Goal: Task Accomplishment & Management: Manage account settings

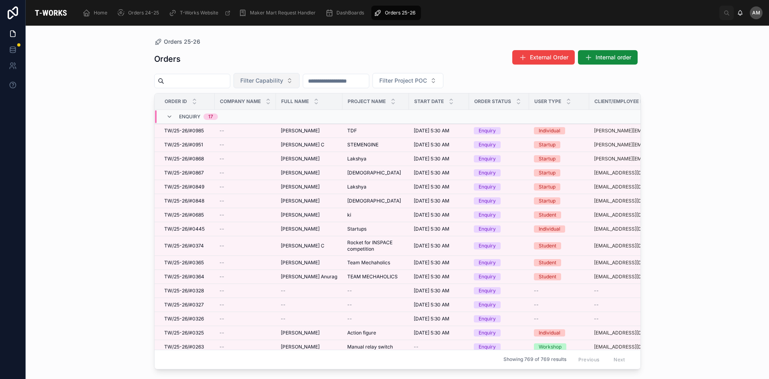
click at [300, 83] on button "Filter Capability" at bounding box center [267, 80] width 66 height 15
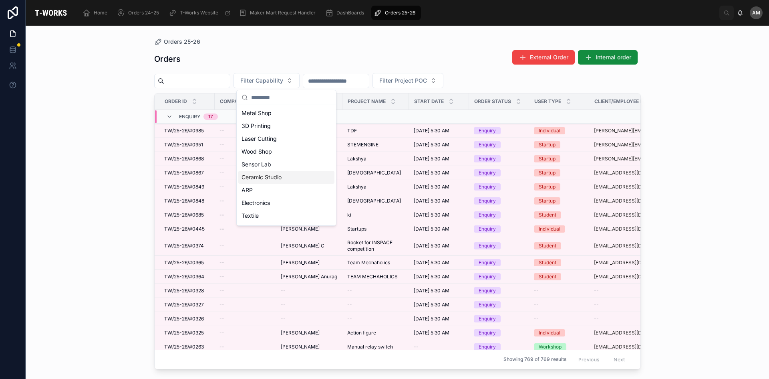
click at [279, 172] on div "Ceramic Studio" at bounding box center [286, 177] width 96 height 13
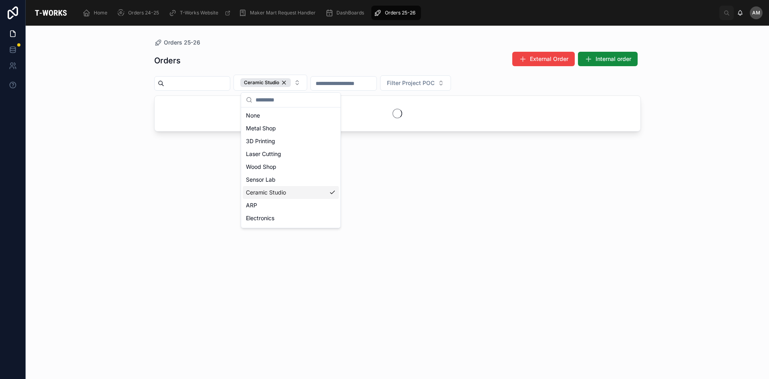
click at [297, 192] on div "Ceramic Studio" at bounding box center [291, 192] width 96 height 13
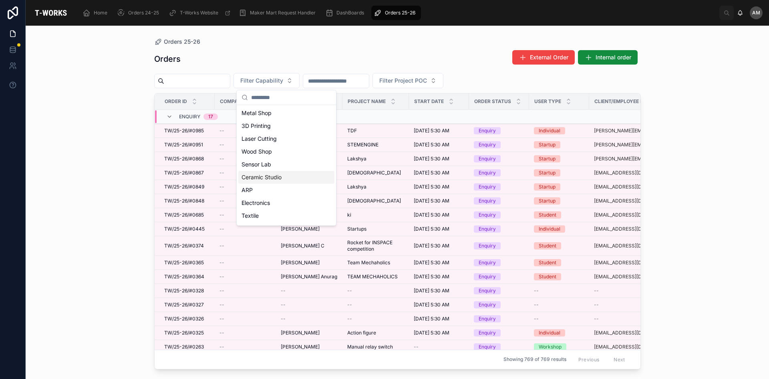
click at [289, 178] on div "Ceramic Studio" at bounding box center [286, 177] width 96 height 13
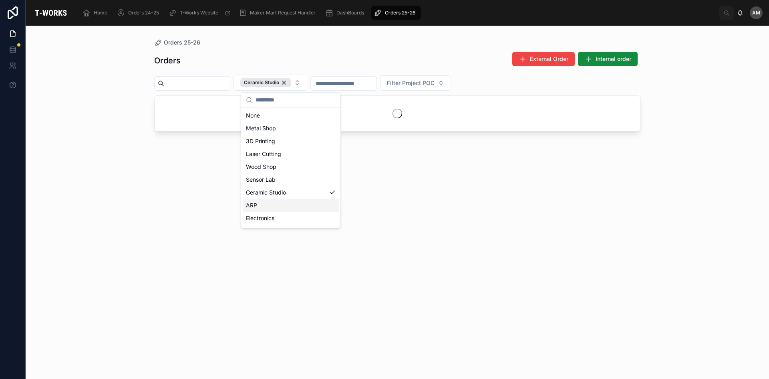
click at [182, 212] on div "Orders External Order Internal order Ceramic Studio Filter Project POC" at bounding box center [397, 207] width 487 height 323
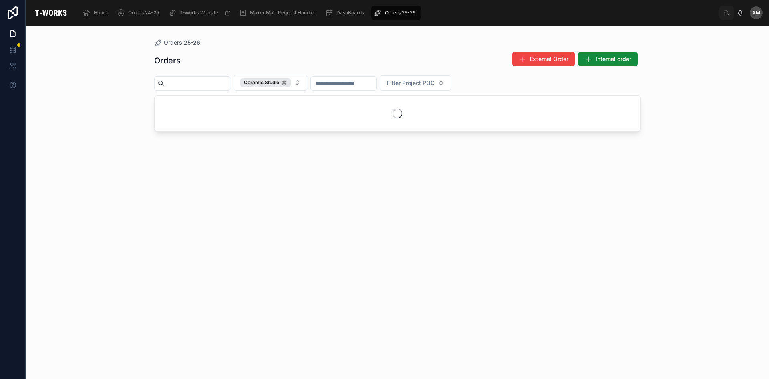
click at [374, 83] on input "text" at bounding box center [344, 83] width 66 height 11
click at [401, 186] on div "Orders External Order Internal order Ceramic Studio Filter Project POC" at bounding box center [397, 207] width 487 height 323
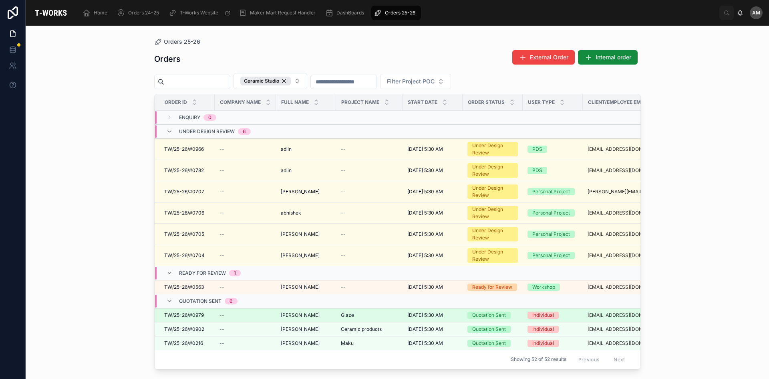
click at [413, 319] on td "[DATE] 5:30 AM [DATE] 5:30 AM" at bounding box center [433, 315] width 60 height 14
click at [420, 317] on span "[DATE] 5:30 AM" at bounding box center [426, 315] width 36 height 6
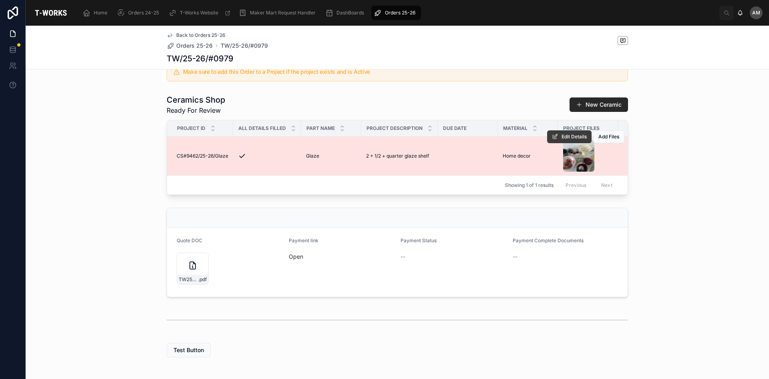
click at [571, 140] on span "Edit Details" at bounding box center [574, 136] width 25 height 6
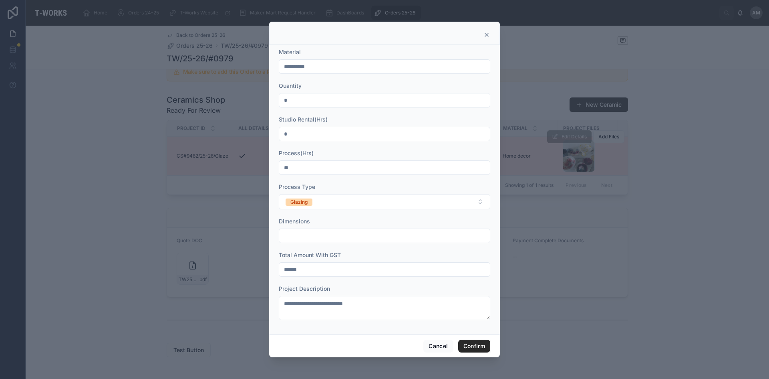
click at [328, 269] on input "******" at bounding box center [384, 269] width 211 height 11
type input "******"
click at [470, 348] on button "Confirm" at bounding box center [474, 345] width 32 height 13
